Goal: Task Accomplishment & Management: Manage account settings

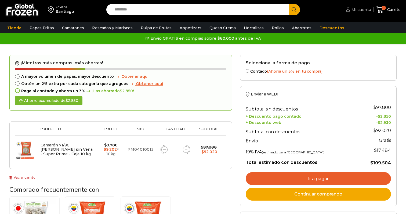
click at [362, 9] on span "Mi cuenta" at bounding box center [360, 9] width 21 height 5
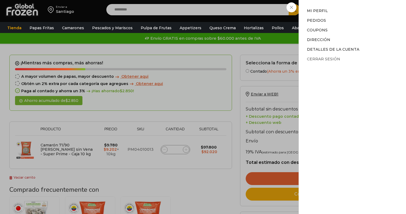
click at [319, 59] on link "Cerrar sesión" at bounding box center [323, 59] width 33 height 5
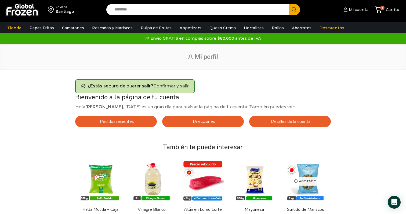
click at [187, 84] on link "Confirmar y salir" at bounding box center [170, 85] width 35 height 5
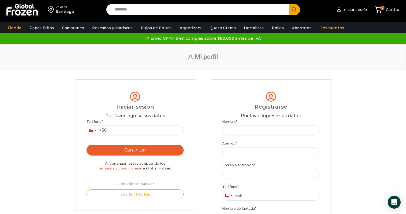
type input "**********"
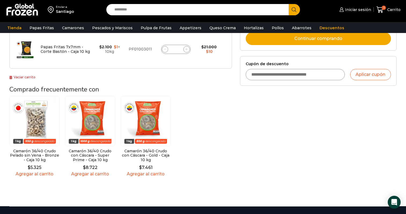
scroll to position [134, 0]
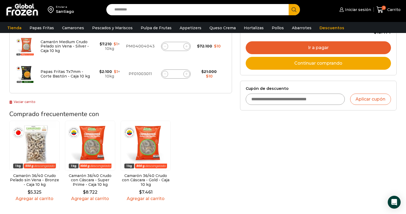
click at [27, 101] on link "Vaciar carrito" at bounding box center [22, 102] width 26 height 4
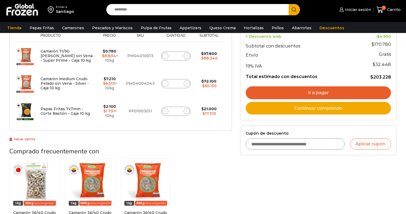
scroll to position [122, 0]
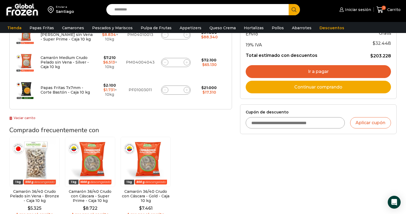
click at [27, 116] on link "Vaciar carrito" at bounding box center [22, 118] width 26 height 4
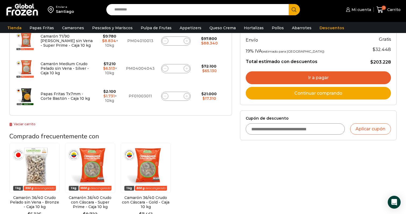
scroll to position [144, 0]
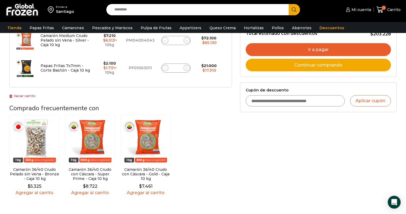
click at [26, 94] on link "Vaciar carrito" at bounding box center [22, 96] width 26 height 4
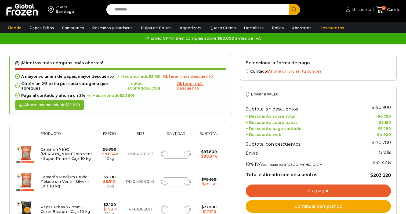
click at [354, 11] on span "Mi cuenta" at bounding box center [360, 9] width 21 height 5
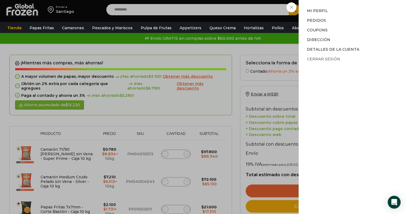
click at [332, 59] on link "Cerrar sesión" at bounding box center [323, 59] width 33 height 5
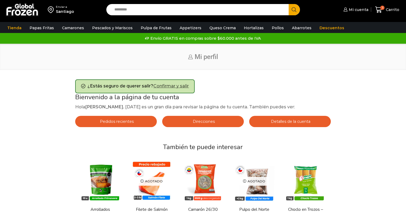
click at [182, 89] on link "Confirmar y salir" at bounding box center [170, 85] width 35 height 5
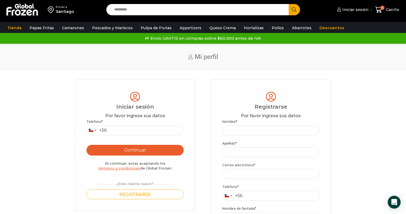
type input "**********"
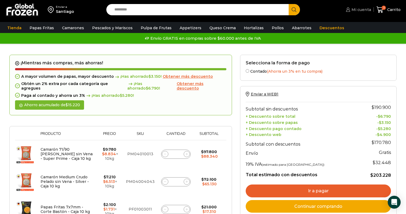
click at [362, 10] on span "Mi cuenta" at bounding box center [360, 9] width 21 height 5
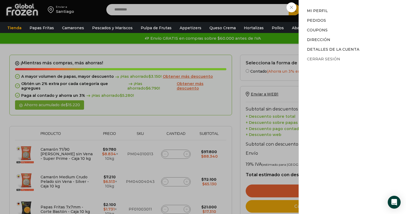
click at [333, 57] on link "Cerrar sesión" at bounding box center [323, 59] width 33 height 5
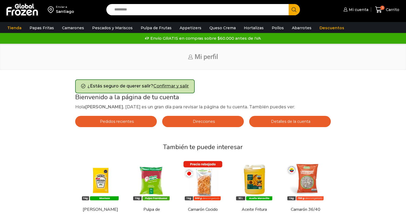
click at [187, 84] on link "Confirmar y salir" at bounding box center [170, 85] width 35 height 5
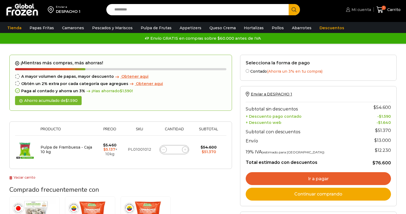
click at [361, 10] on span "Mi cuenta" at bounding box center [360, 9] width 21 height 5
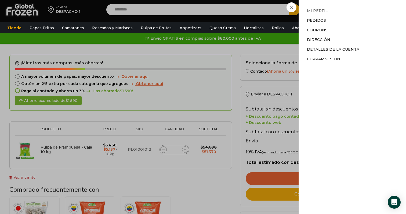
click at [316, 10] on link "Mi perfil" at bounding box center [317, 10] width 21 height 5
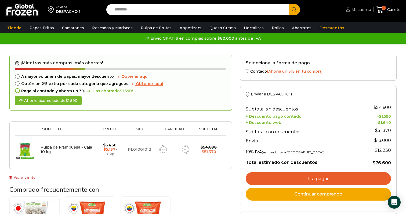
click at [358, 8] on span "Mi cuenta" at bounding box center [360, 9] width 21 height 5
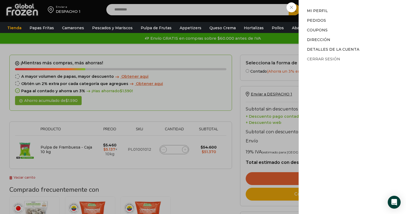
click at [323, 60] on link "Cerrar sesión" at bounding box center [323, 59] width 33 height 5
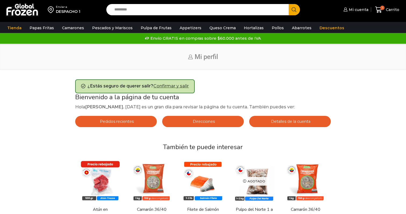
click at [169, 84] on link "Confirmar y salir" at bounding box center [170, 85] width 35 height 5
click at [171, 86] on link "Confirmar y salir" at bounding box center [170, 85] width 35 height 5
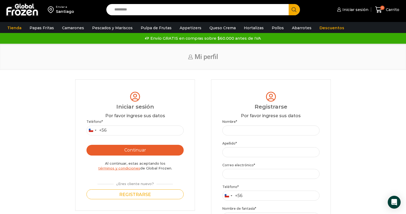
type input "**********"
